Goal: Find specific page/section: Find specific page/section

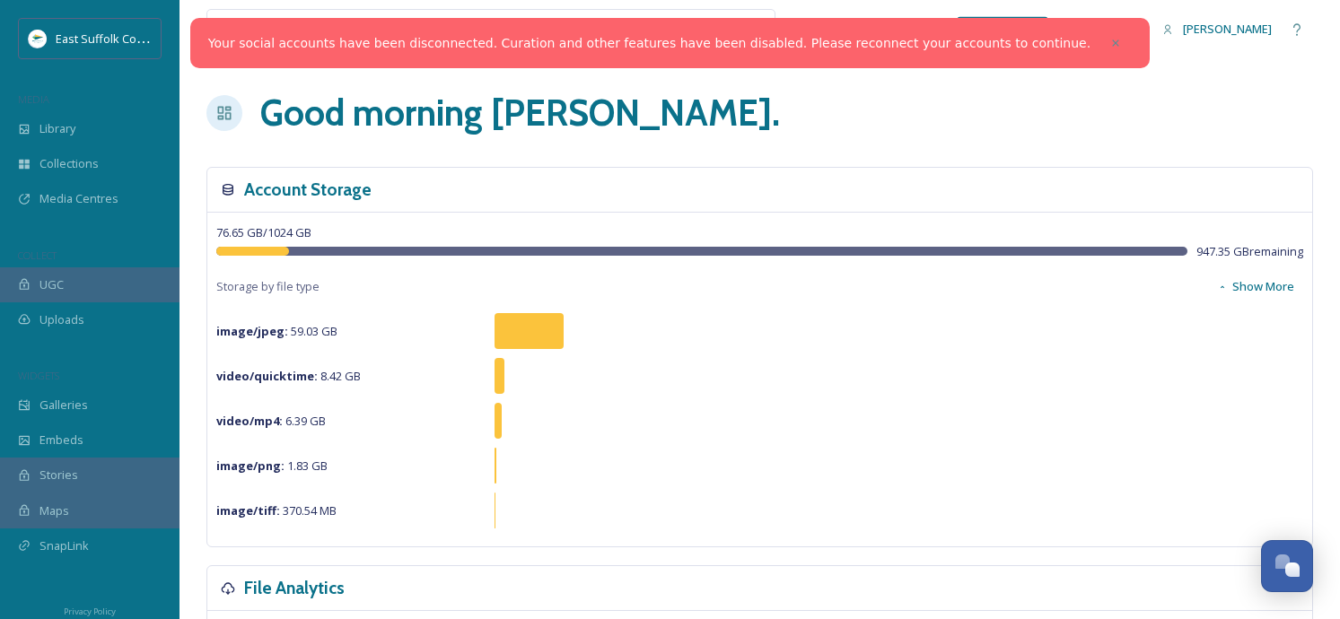
click at [1110, 40] on icon at bounding box center [1116, 43] width 13 height 13
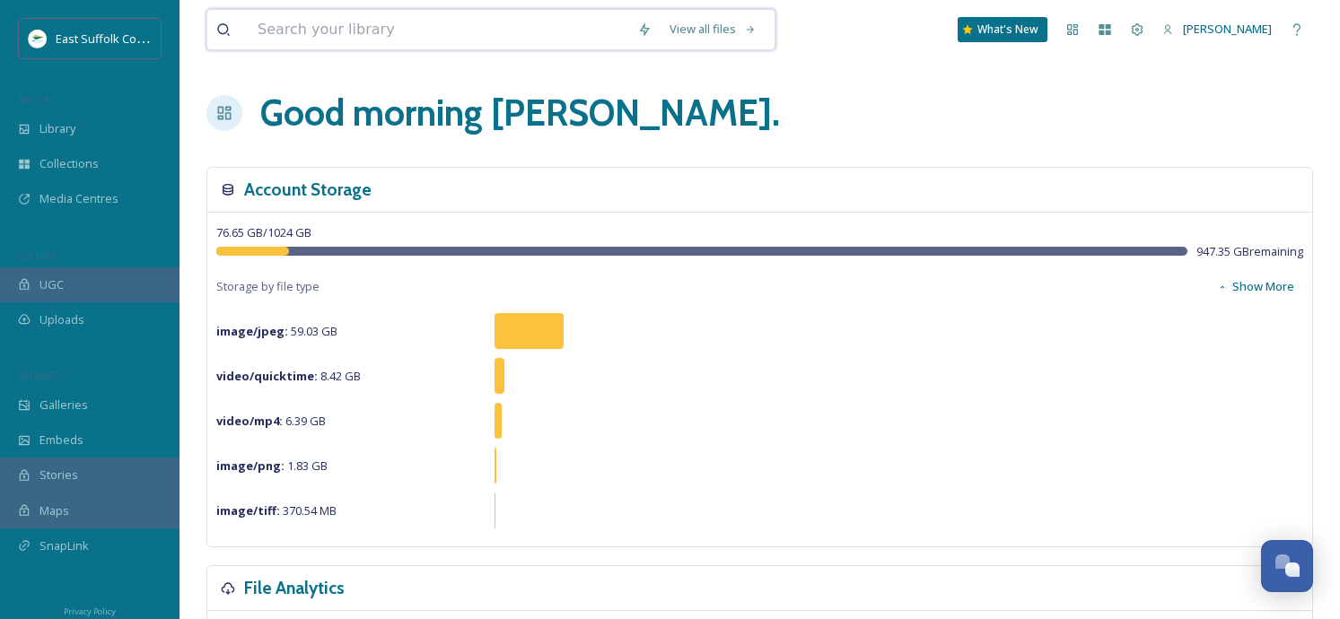
click at [423, 26] on input at bounding box center [439, 29] width 380 height 39
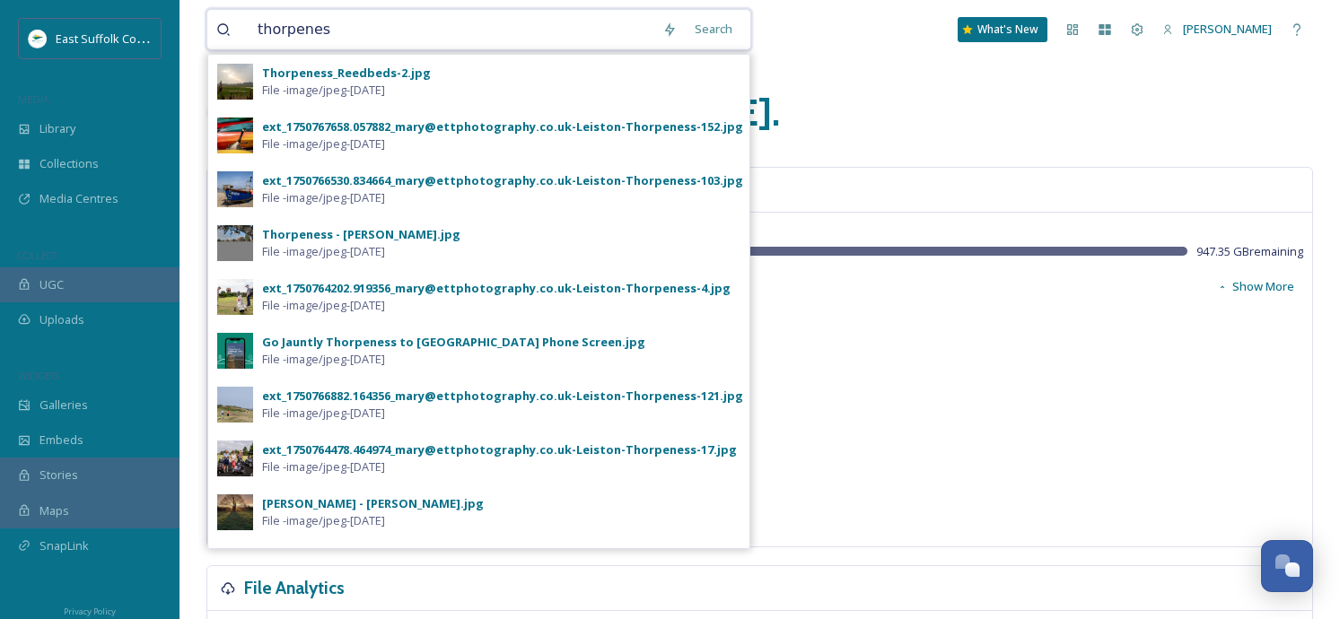
type input "thorpeness"
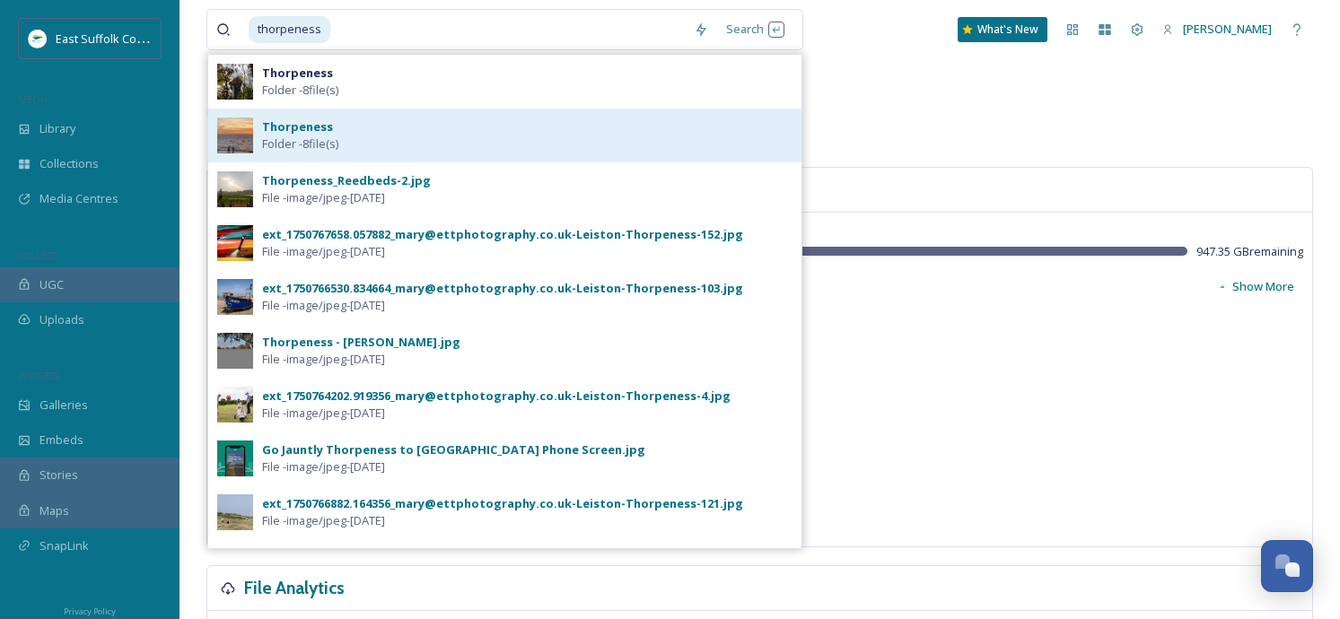
click at [399, 143] on div "Thorpeness Folder - 8 file(s)" at bounding box center [527, 135] width 531 height 34
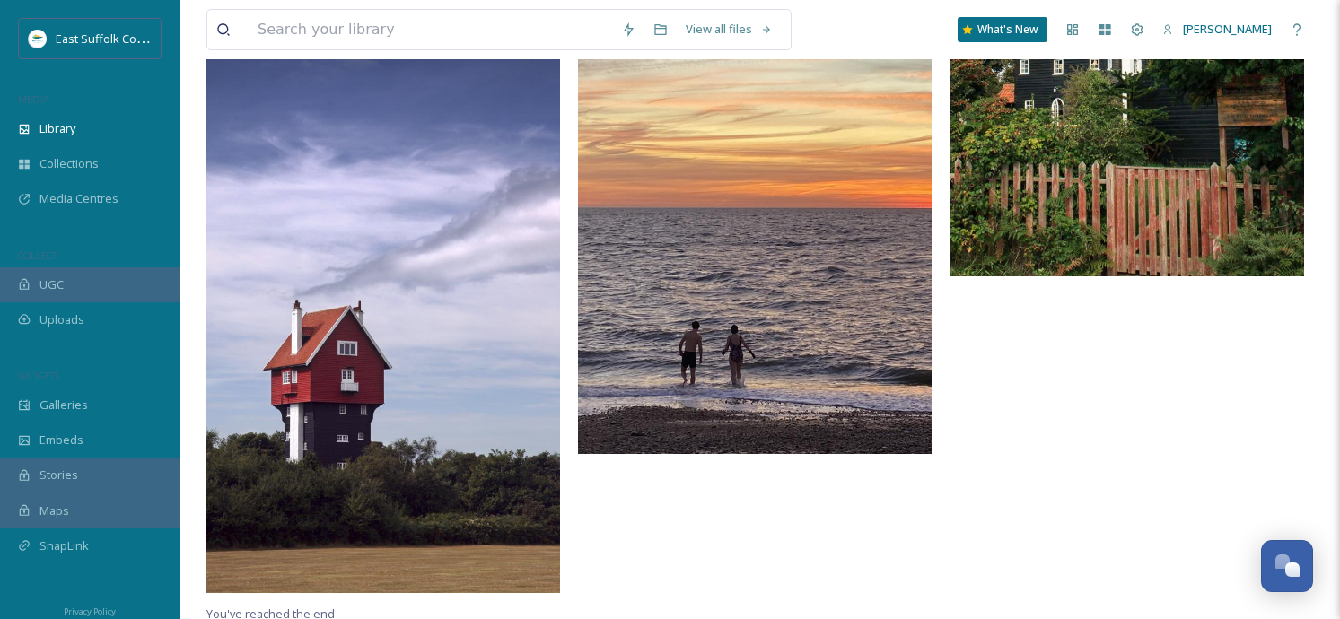
scroll to position [768, 0]
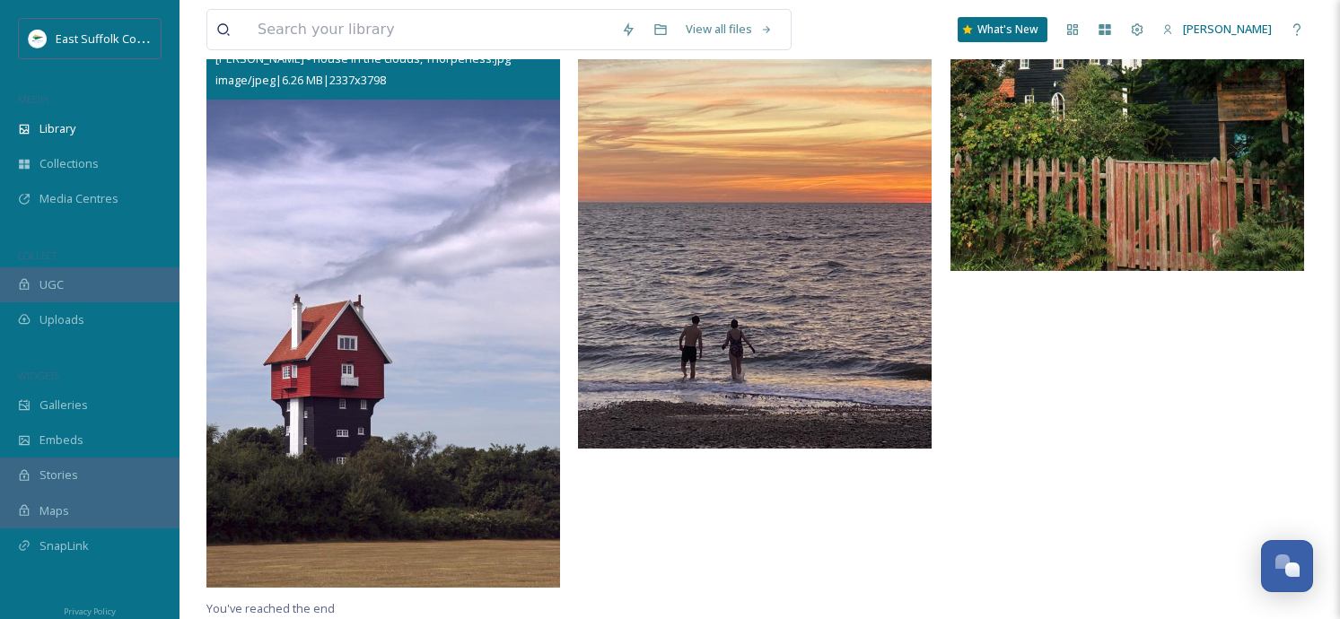
click at [464, 373] on img at bounding box center [383, 301] width 354 height 575
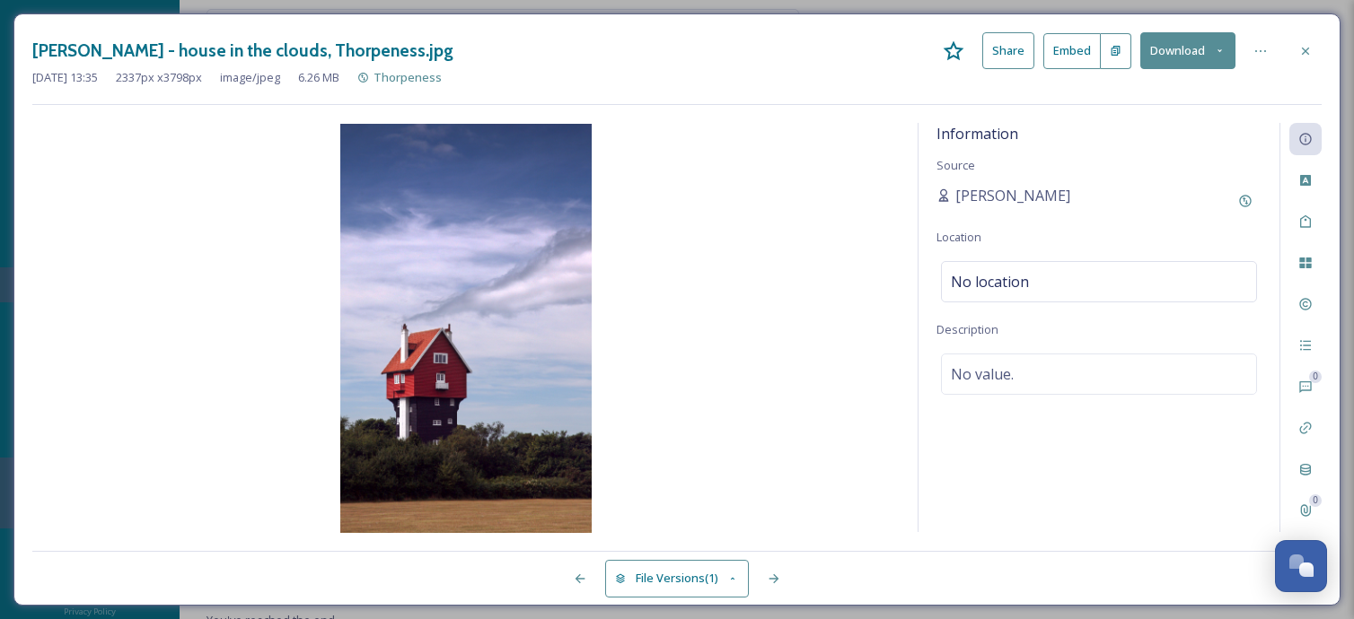
scroll to position [640, 0]
click at [1308, 52] on icon at bounding box center [1305, 51] width 14 height 14
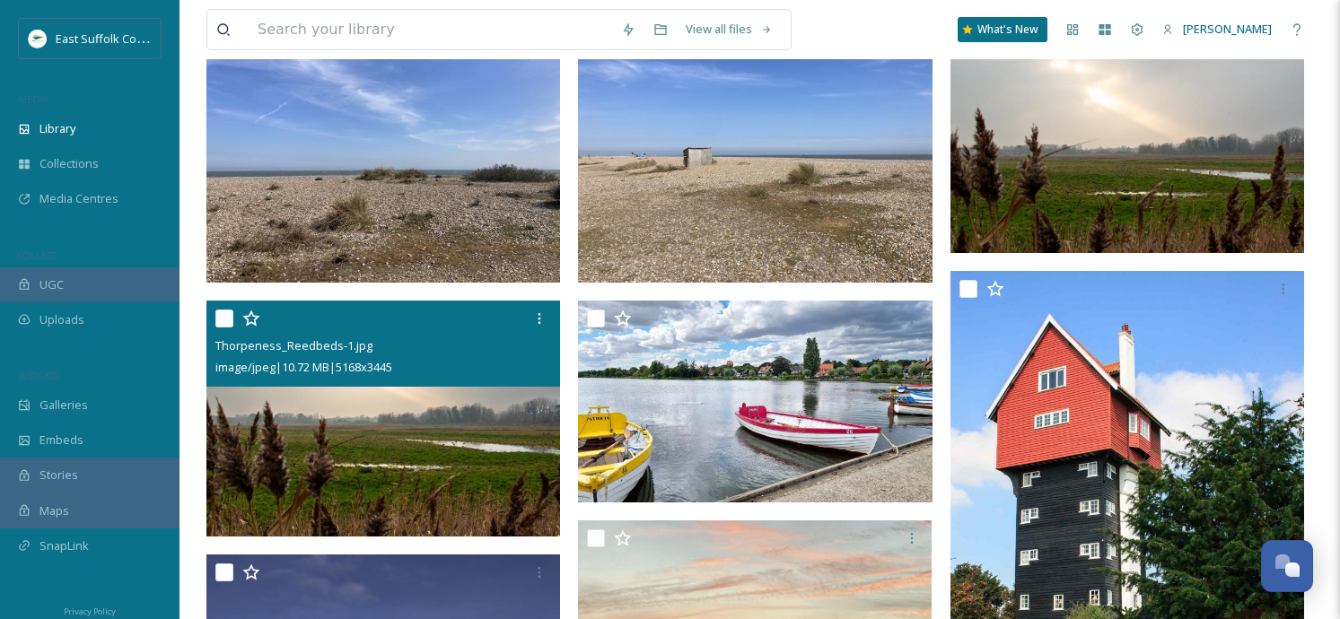
scroll to position [230, 0]
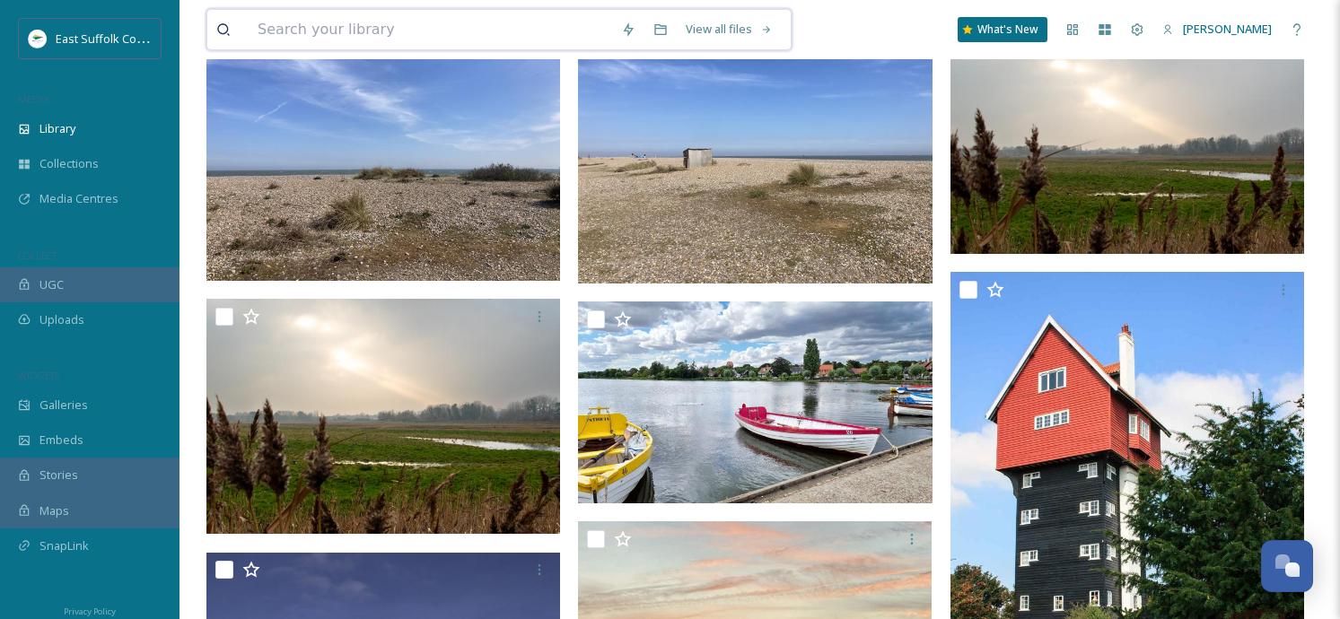
click at [352, 33] on input at bounding box center [431, 29] width 364 height 39
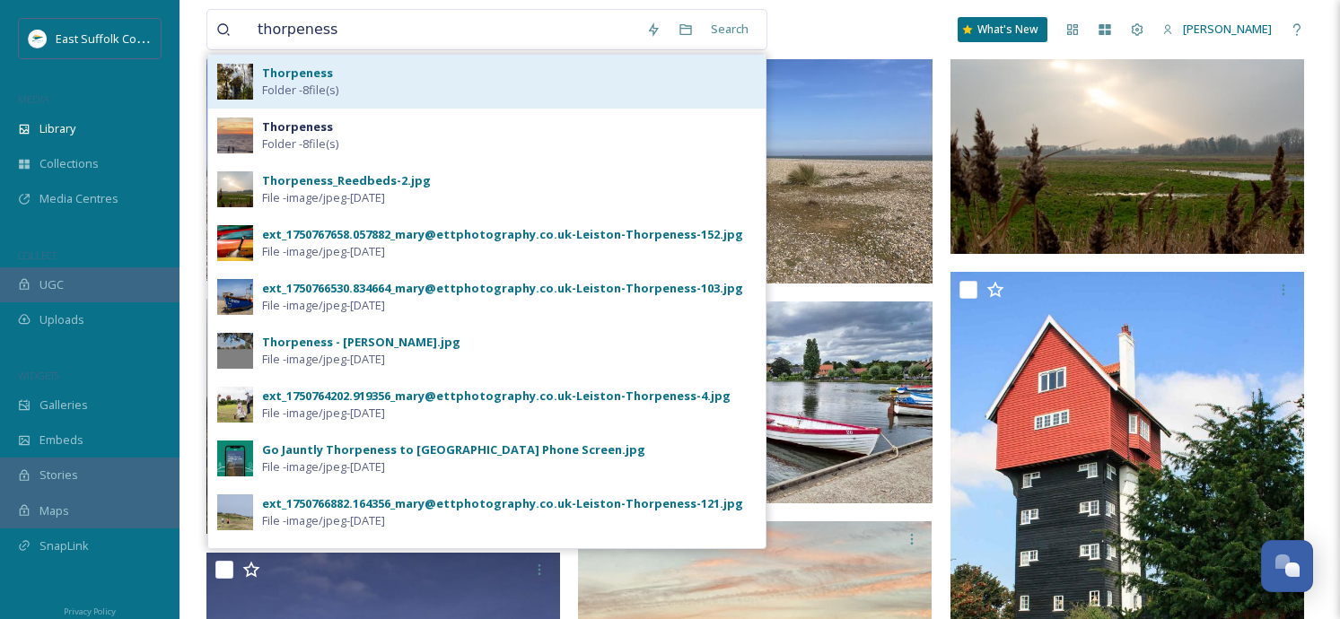
click at [357, 77] on div "Thorpeness Folder - 8 file(s)" at bounding box center [509, 82] width 495 height 34
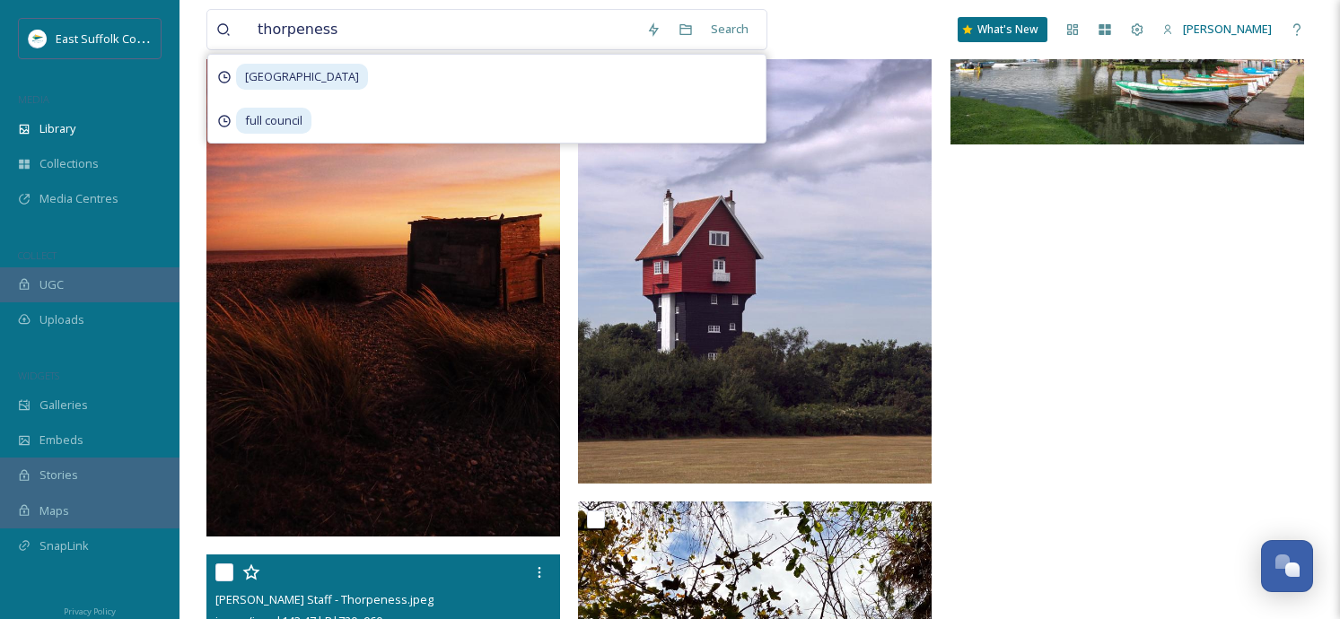
scroll to position [610, 0]
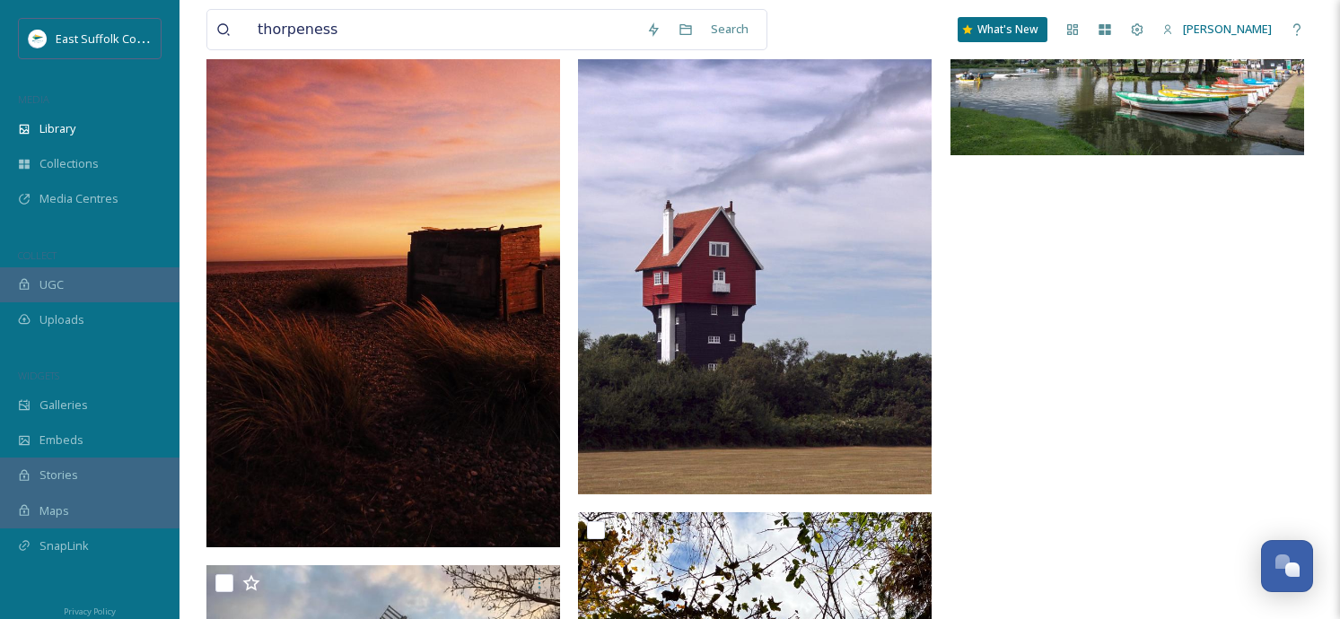
click at [482, 279] on img at bounding box center [383, 233] width 354 height 627
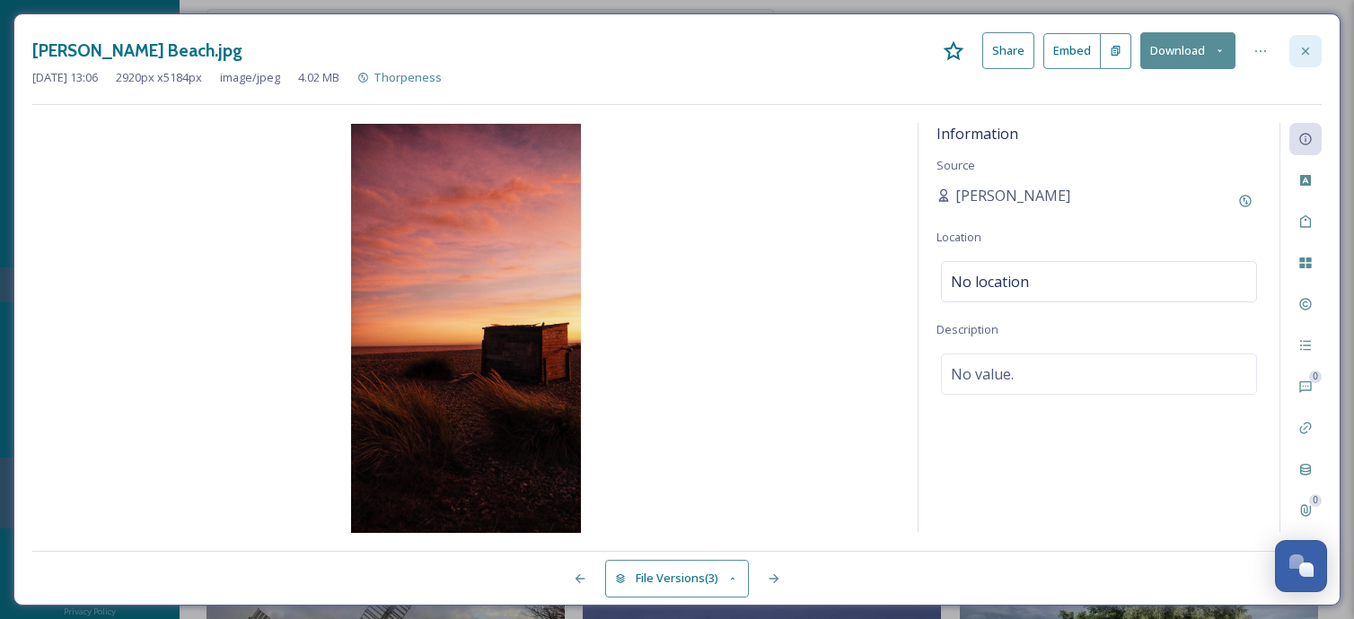
click at [1307, 52] on icon at bounding box center [1305, 50] width 7 height 7
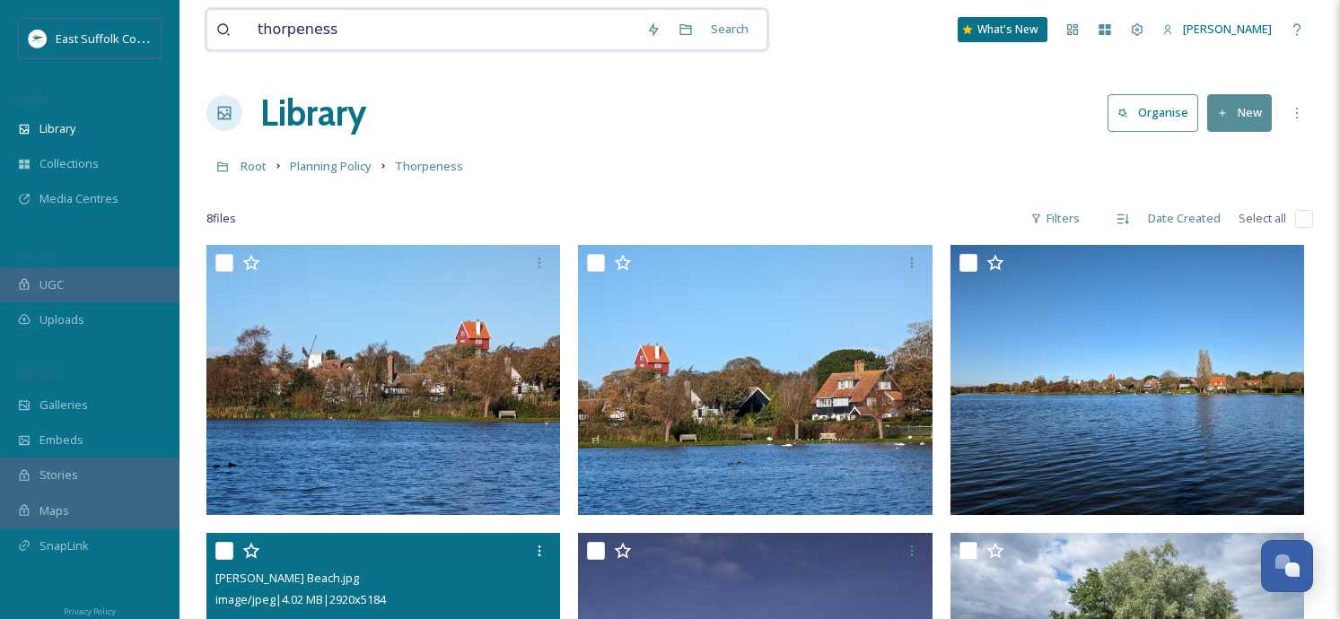
click at [335, 40] on input "thorpeness" at bounding box center [443, 29] width 389 height 39
click at [222, 39] on div "thorpeness" at bounding box center [426, 29] width 421 height 39
click at [225, 31] on icon at bounding box center [223, 29] width 14 height 14
click at [372, 27] on input "thorpeness" at bounding box center [443, 29] width 389 height 39
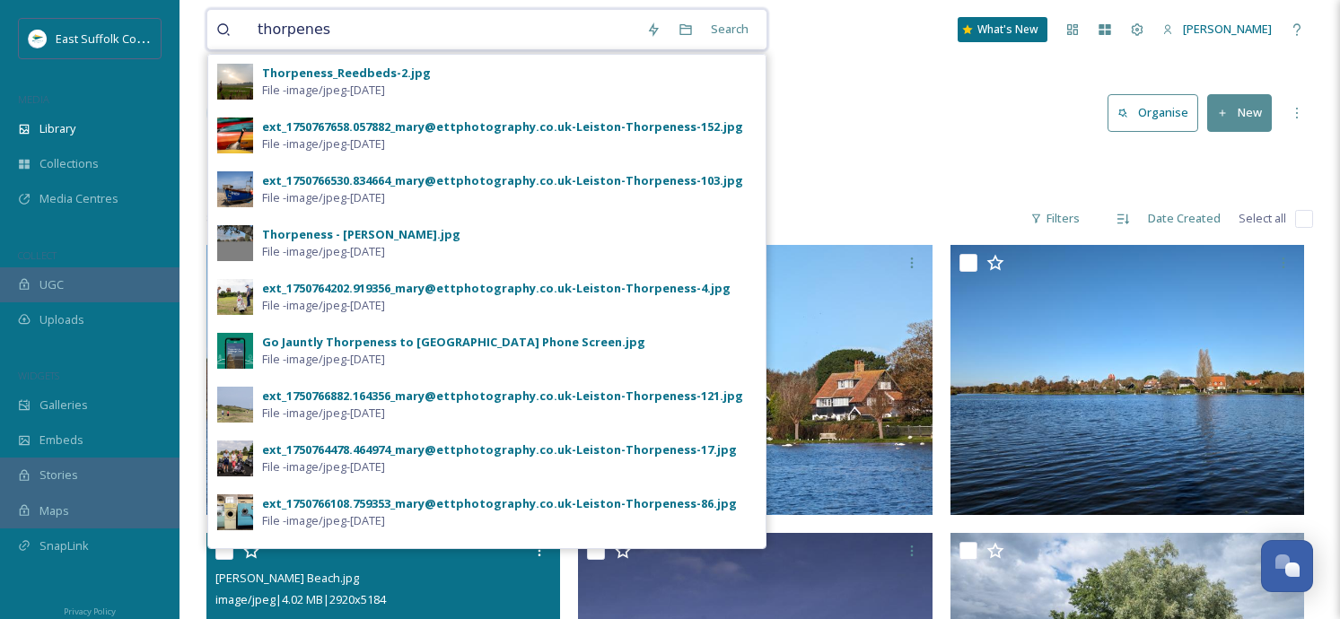
type input "thorpeness"
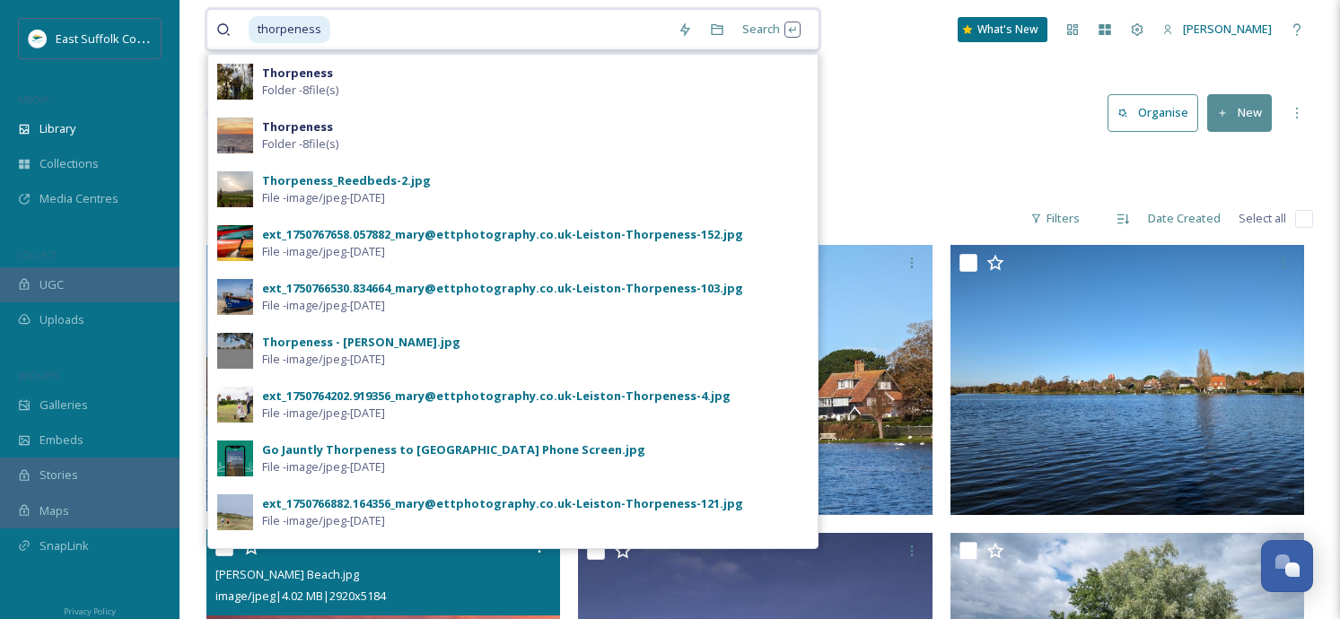
click at [387, 36] on input at bounding box center [500, 29] width 337 height 39
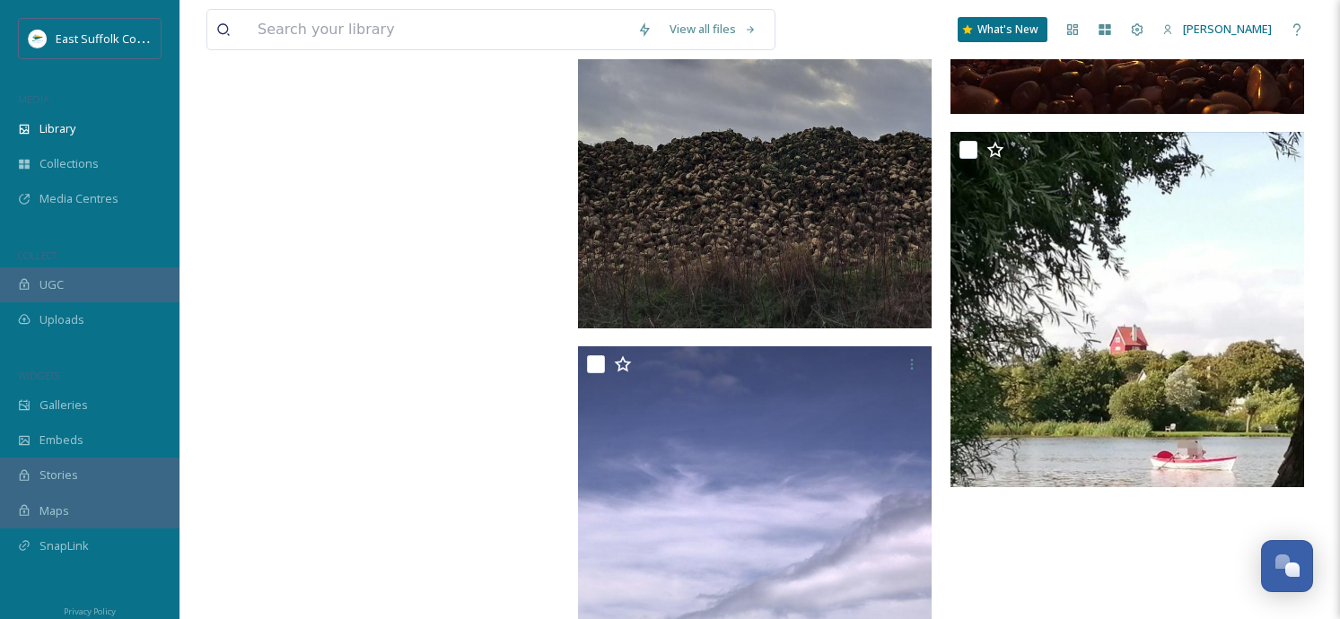
scroll to position [17599, 0]
